Goal: Navigation & Orientation: Find specific page/section

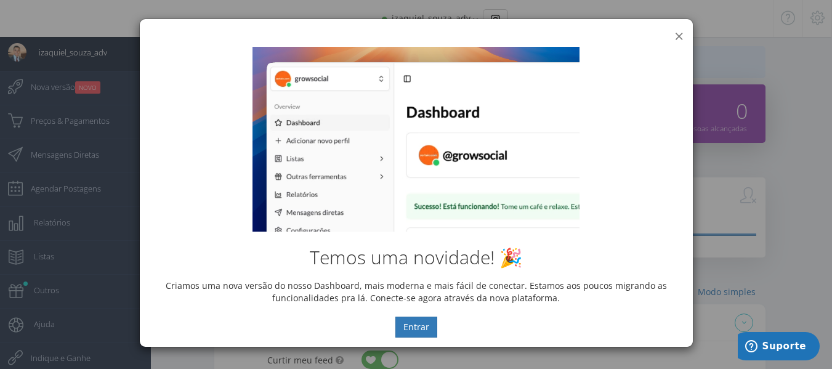
click at [675, 35] on button "×" at bounding box center [679, 36] width 9 height 17
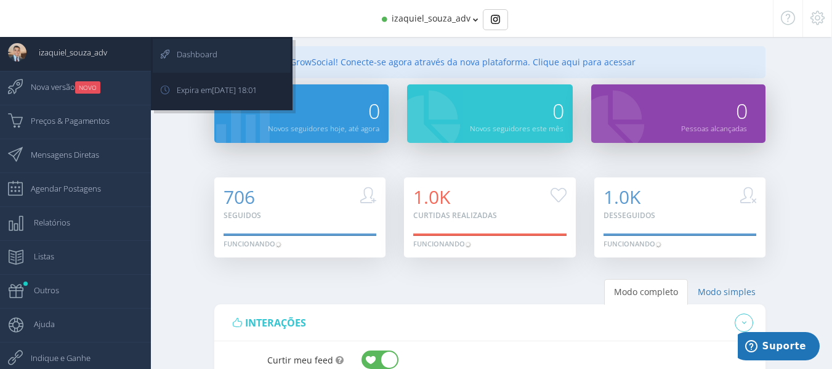
click at [174, 45] on span "Dashboard" at bounding box center [191, 54] width 53 height 31
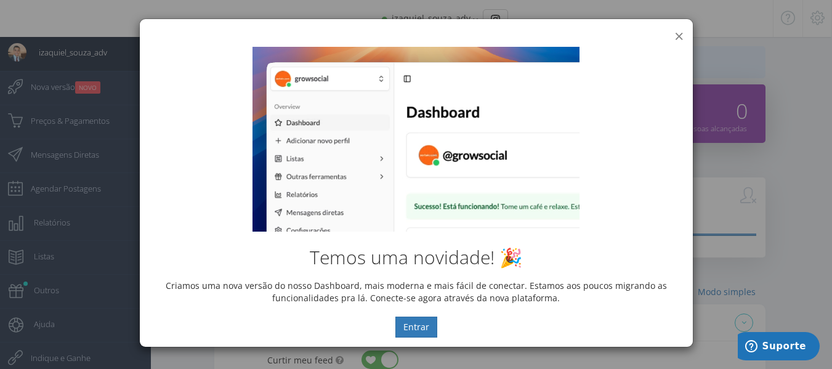
click at [683, 35] on button "×" at bounding box center [679, 36] width 9 height 17
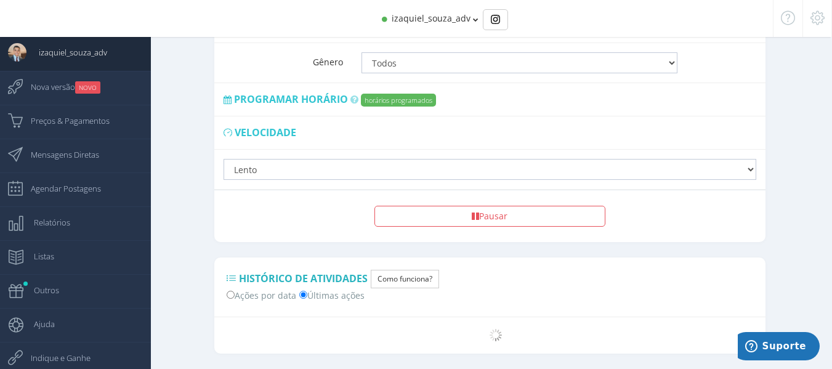
scroll to position [993, 0]
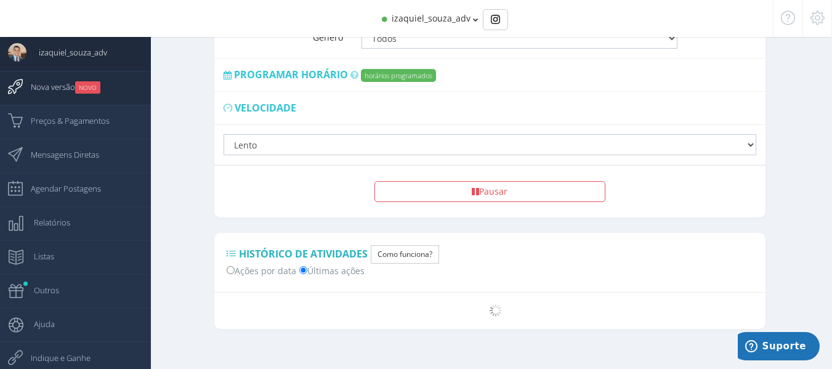
click at [105, 86] on link "Nova versão NOVO" at bounding box center [75, 88] width 151 height 34
